Goal: Obtain resource: Obtain resource

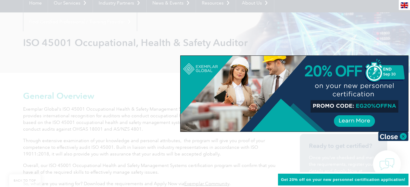
scroll to position [64, 0]
click at [402, 136] on img at bounding box center [393, 136] width 30 height 9
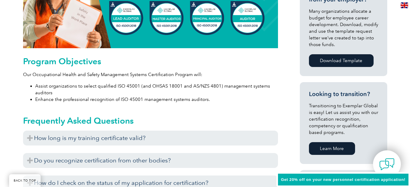
scroll to position [293, 0]
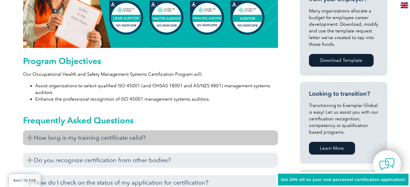
click at [126, 137] on h3 "How long is my training certificate valid?" at bounding box center [150, 138] width 255 height 15
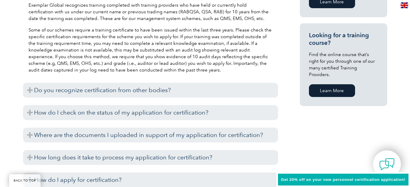
scroll to position [440, 0]
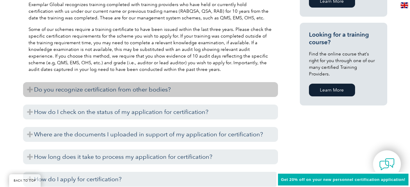
click at [145, 89] on h3 "Do you recognize certification from other bodies?" at bounding box center [150, 89] width 255 height 15
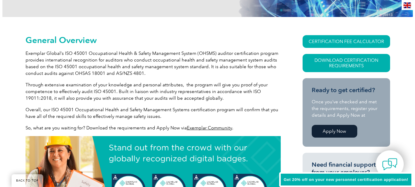
scroll to position [119, 0]
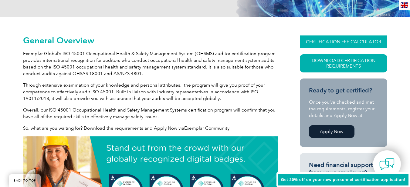
click at [344, 38] on link "CERTIFICATION FEE CALCULATOR" at bounding box center [343, 42] width 87 height 13
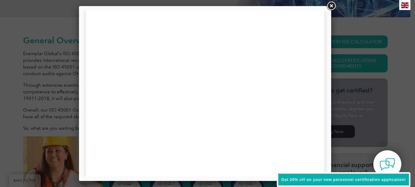
scroll to position [41, 0]
drag, startPoint x: 312, startPoint y: 100, endPoint x: 240, endPoint y: 153, distance: 89.9
click at [83, 96] on div at bounding box center [205, 93] width 252 height 175
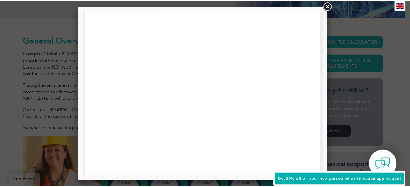
scroll to position [0, 0]
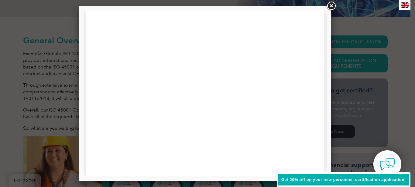
click at [331, 6] on link at bounding box center [331, 6] width 11 height 11
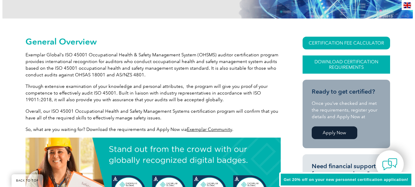
scroll to position [118, 0]
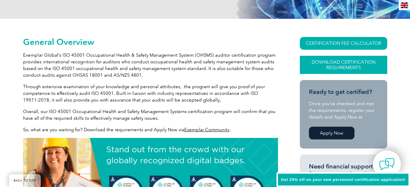
click at [329, 68] on link "Download Certification Requirements" at bounding box center [343, 65] width 87 height 18
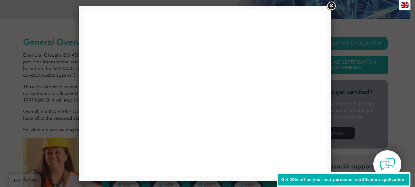
scroll to position [0, 0]
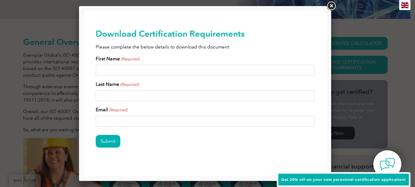
click at [138, 71] on input "First Name (Required)" at bounding box center [205, 70] width 219 height 11
type input "Subinit"
click at [129, 96] on input "Barua" at bounding box center [205, 96] width 219 height 11
type input "[PERSON_NAME]"
click at [128, 121] on input "Email (Required)" at bounding box center [205, 121] width 219 height 11
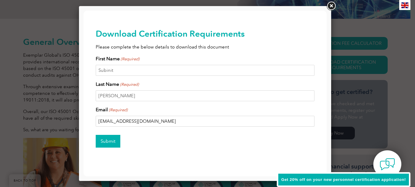
type input "[EMAIL_ADDRESS][DOMAIN_NAME]"
click at [112, 144] on input "Submit" at bounding box center [108, 141] width 25 height 13
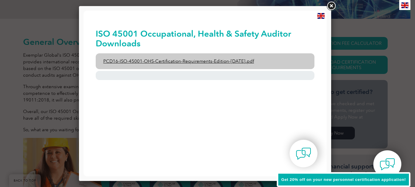
click at [153, 60] on link "PCD16-ISO-45001-OHS-Certification-Requirements-Edition-[DATE].pdf" at bounding box center [205, 61] width 219 height 16
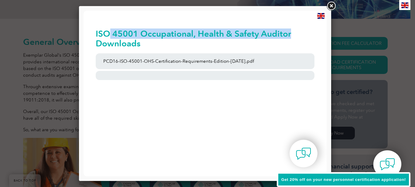
drag, startPoint x: 111, startPoint y: 34, endPoint x: 297, endPoint y: 38, distance: 185.9
click at [297, 38] on h2 "ISO 45001 Occupational, Health & Safety Auditor Downloads" at bounding box center [205, 38] width 219 height 19
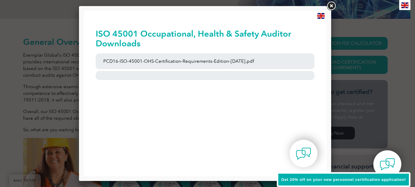
click at [99, 35] on h2 "ISO 45001 Occupational, Health & Safety Auditor Downloads" at bounding box center [205, 38] width 219 height 19
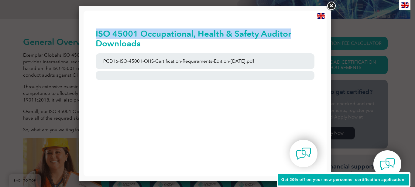
drag, startPoint x: 96, startPoint y: 34, endPoint x: 298, endPoint y: 33, distance: 202.0
click at [298, 33] on h2 "ISO 45001 Occupational, Health & Safety Auditor Downloads" at bounding box center [205, 38] width 219 height 19
copy h2 "ISO 45001 Occupational, Health & Safety Auditor"
